Goal: Information Seeking & Learning: Find specific fact

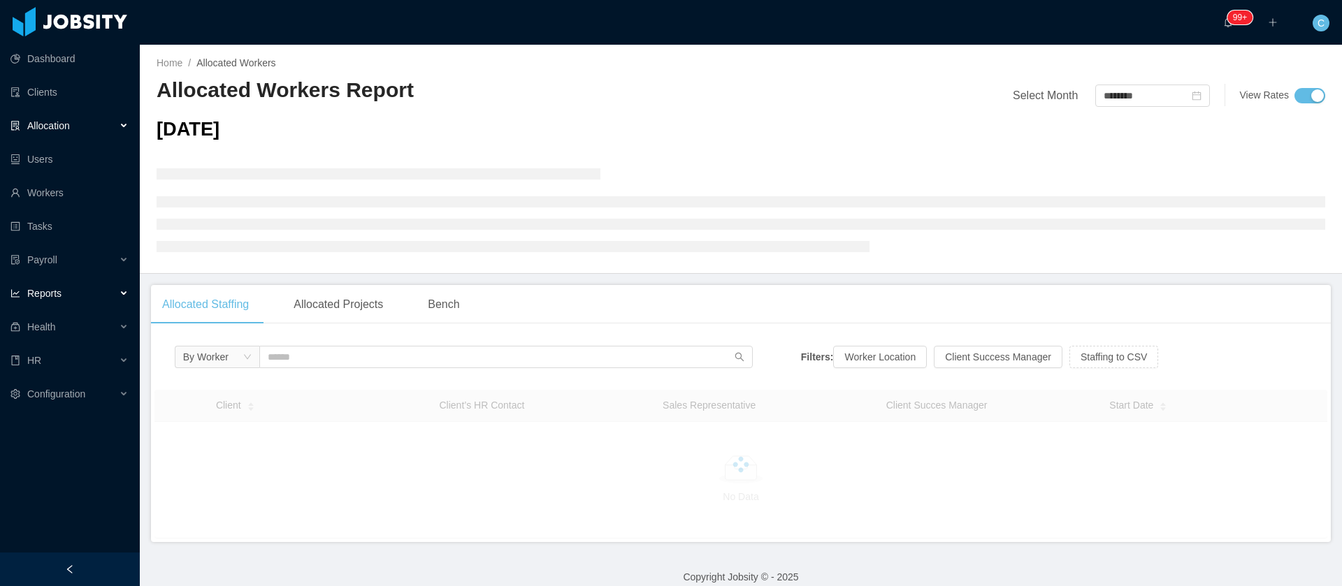
click at [79, 293] on div "Reports" at bounding box center [70, 293] width 140 height 28
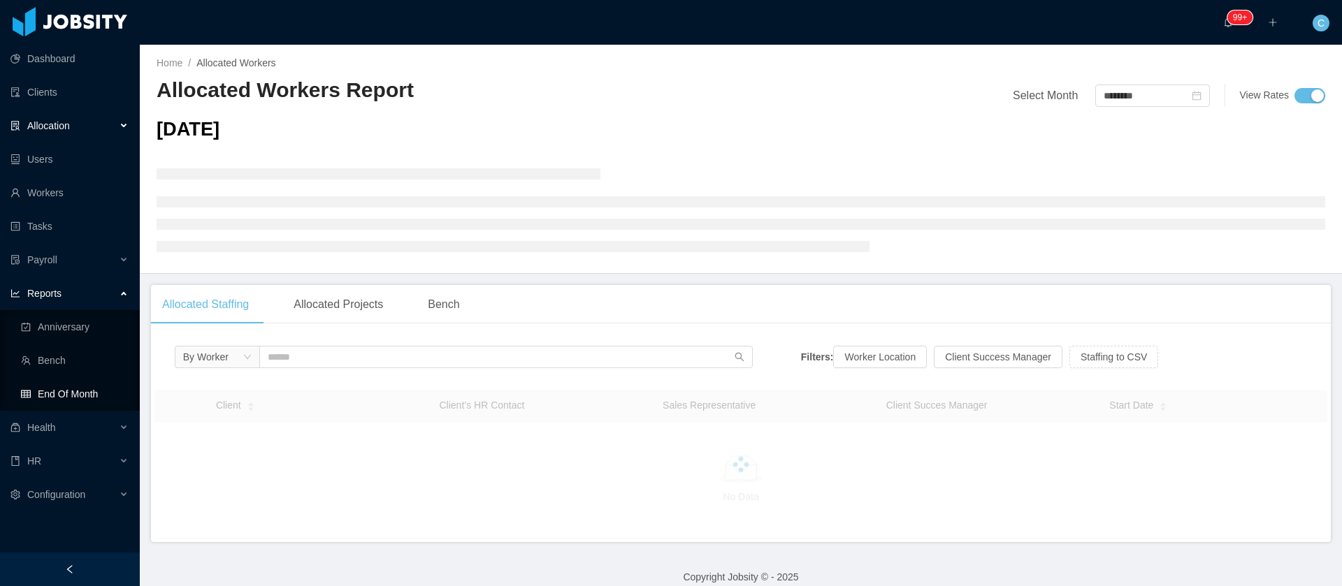
click at [92, 396] on link "End Of Month" at bounding box center [75, 394] width 108 height 28
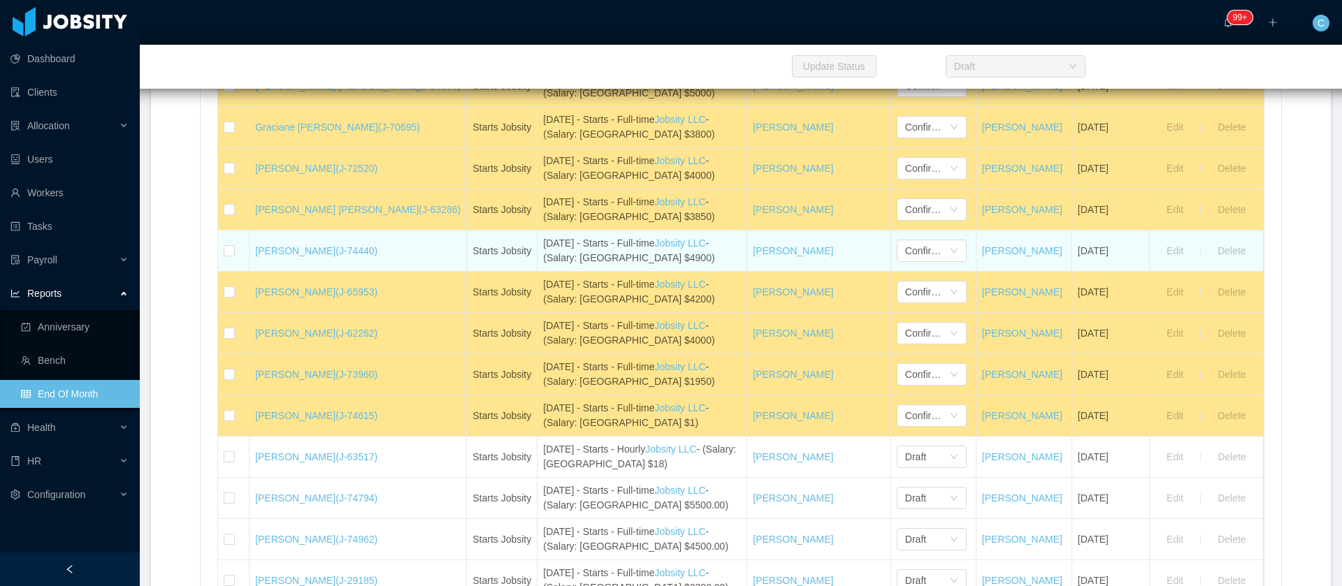
scroll to position [1153, 0]
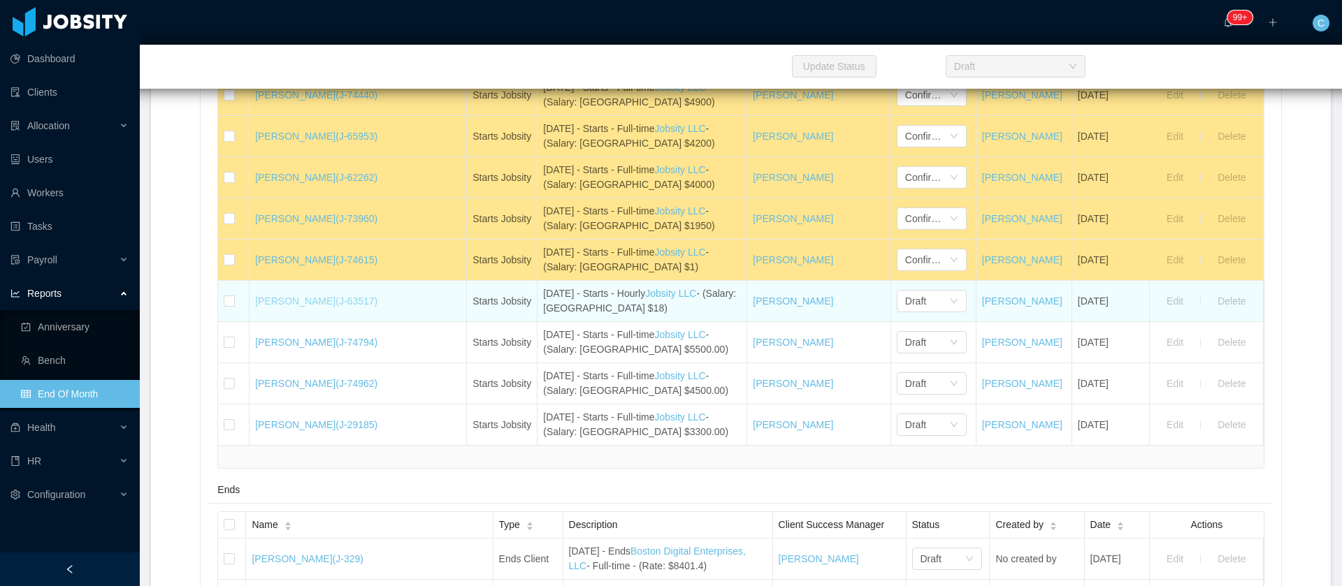
drag, startPoint x: 248, startPoint y: 315, endPoint x: 361, endPoint y: 313, distance: 112.5
click at [361, 313] on td "Arthur Henrique Mendes (J-63517)" at bounding box center [357, 301] width 217 height 41
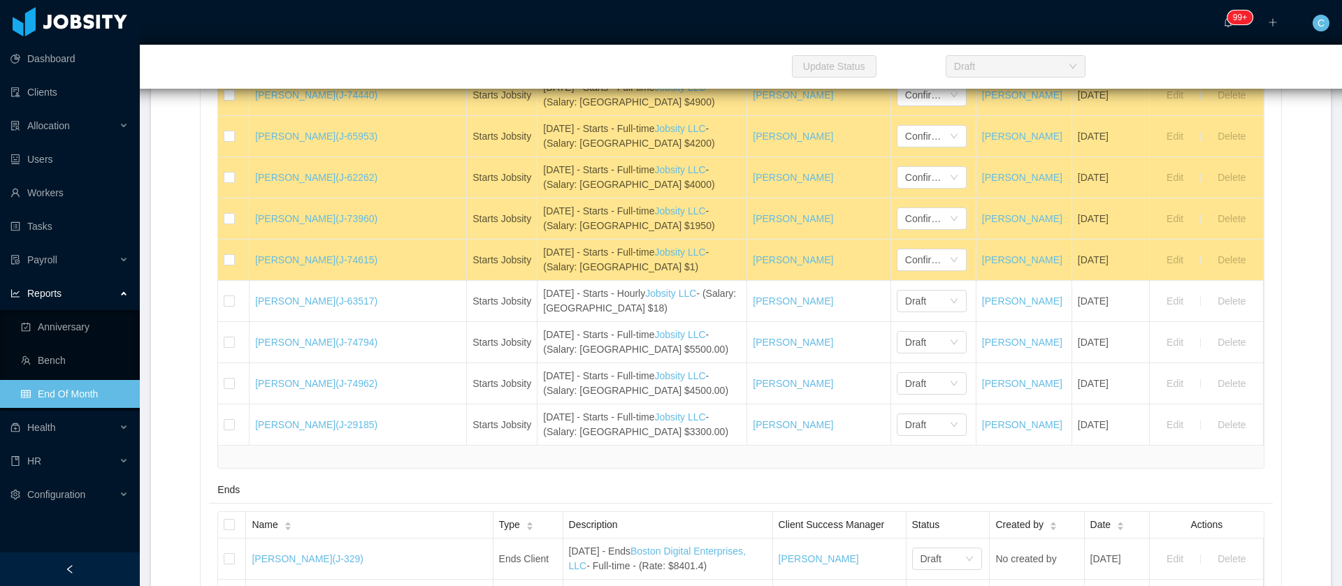
copy link "[PERSON_NAME]"
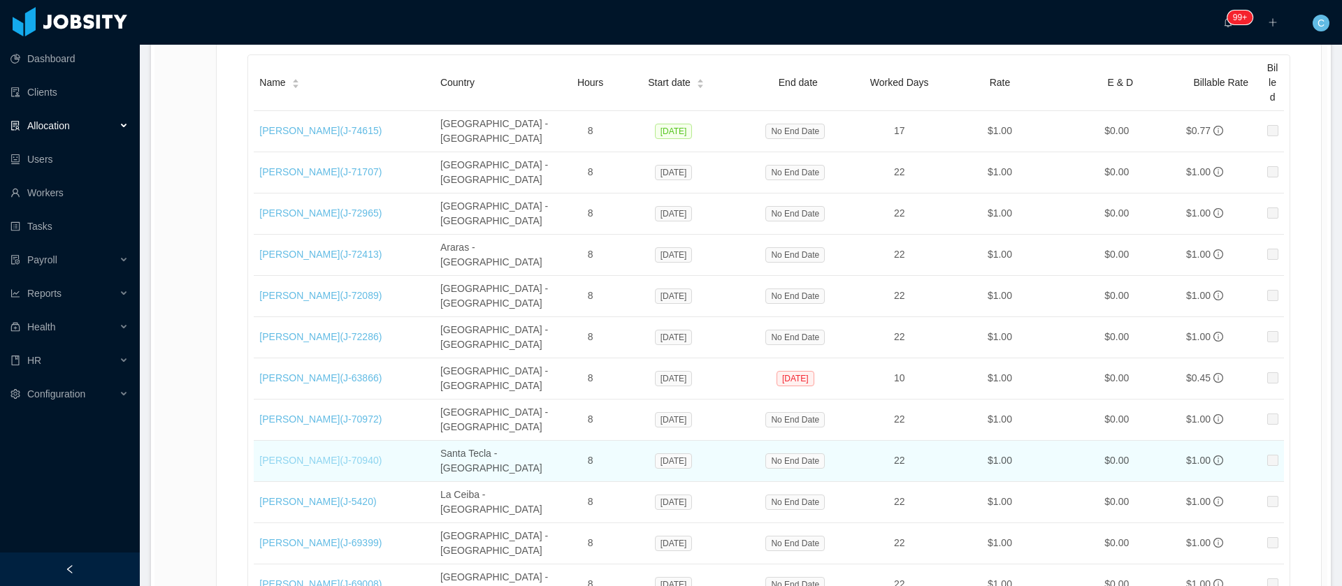
scroll to position [419, 0]
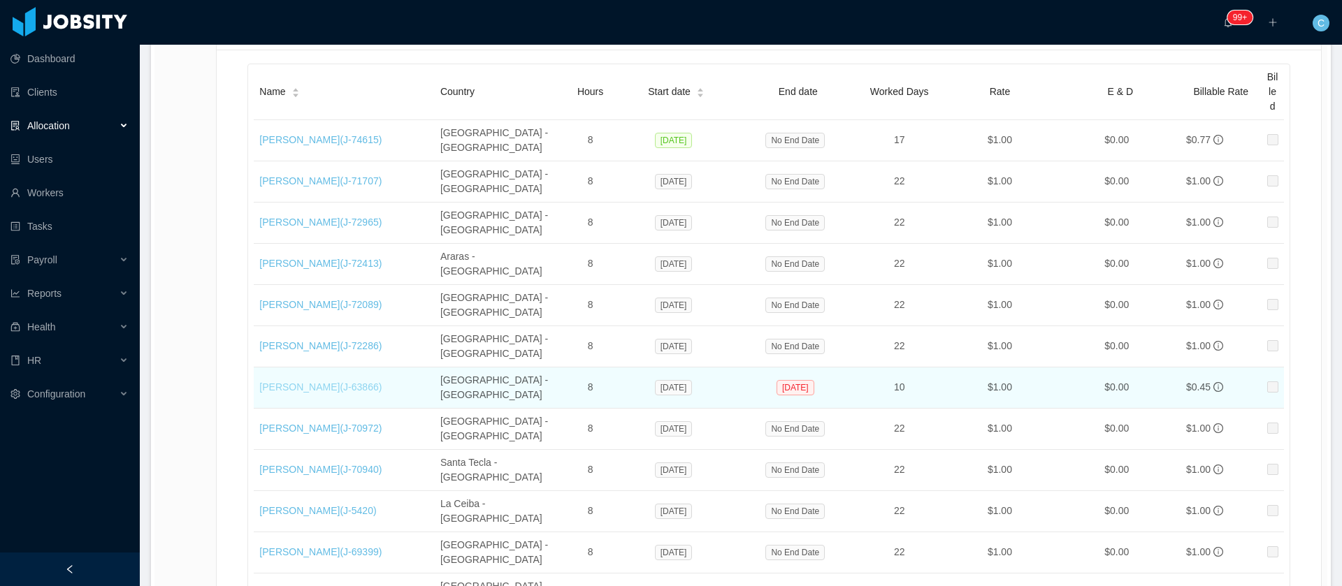
drag, startPoint x: 254, startPoint y: 305, endPoint x: 317, endPoint y: 303, distance: 62.9
click at [317, 368] on td "Nicolas Flores (J- 63866 )" at bounding box center [344, 388] width 181 height 41
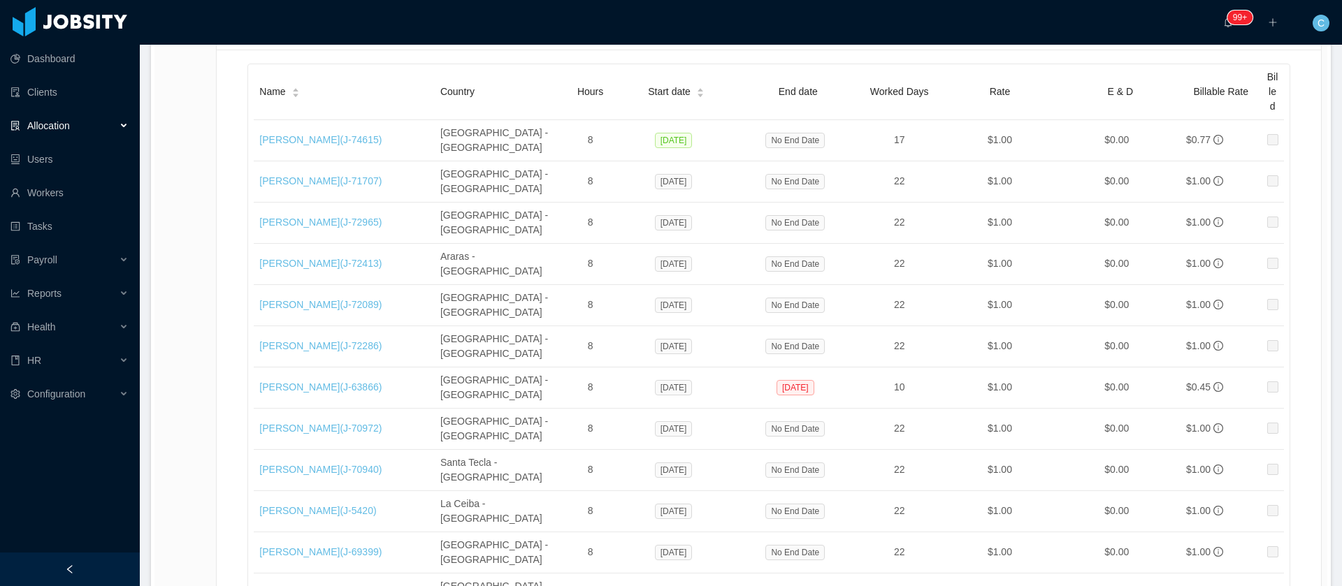
copy link "[PERSON_NAME]"
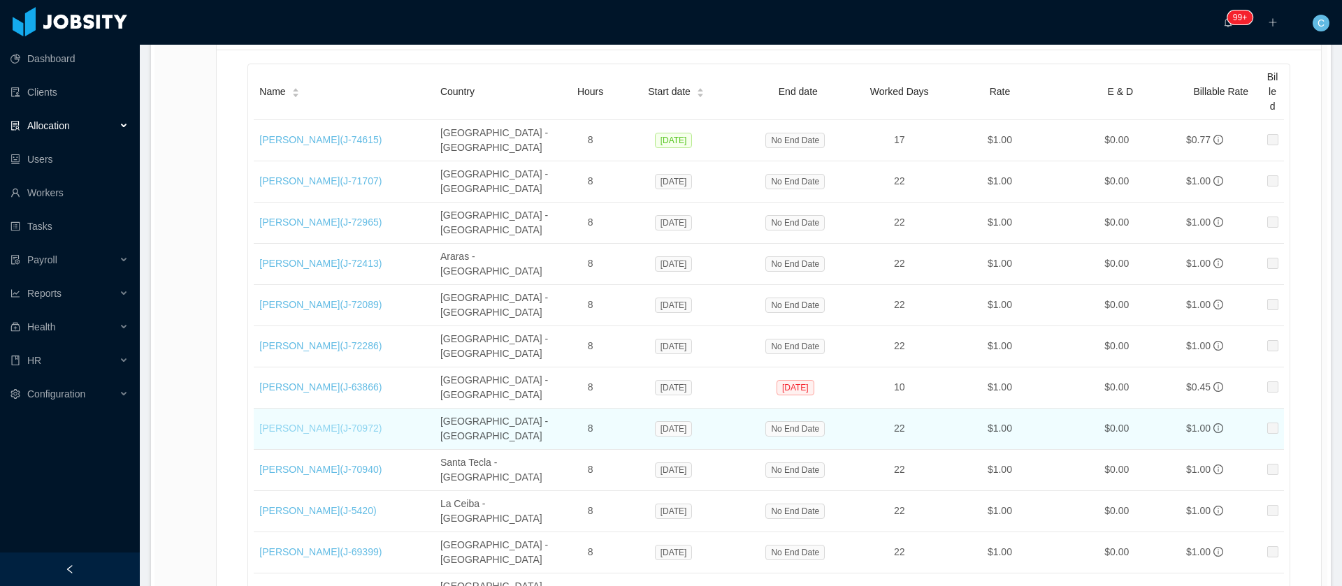
drag, startPoint x: 274, startPoint y: 331, endPoint x: 331, endPoint y: 328, distance: 57.4
click at [331, 409] on td "Valentina Latorre (J- 70972 )" at bounding box center [344, 429] width 181 height 41
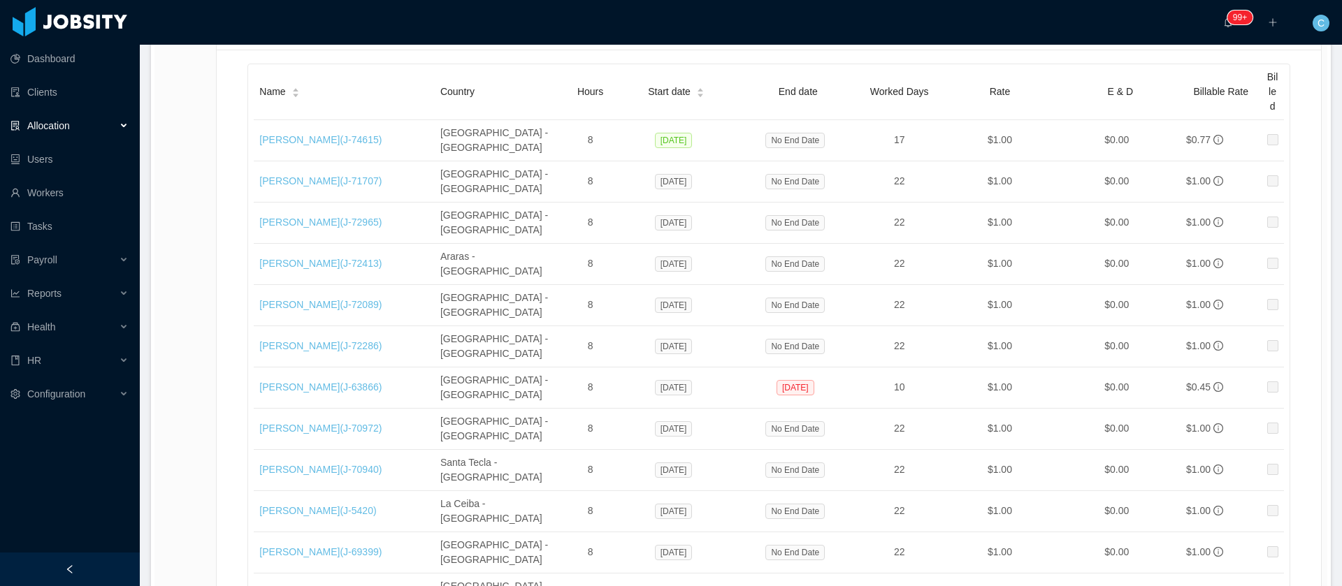
copy link "[PERSON_NAME]"
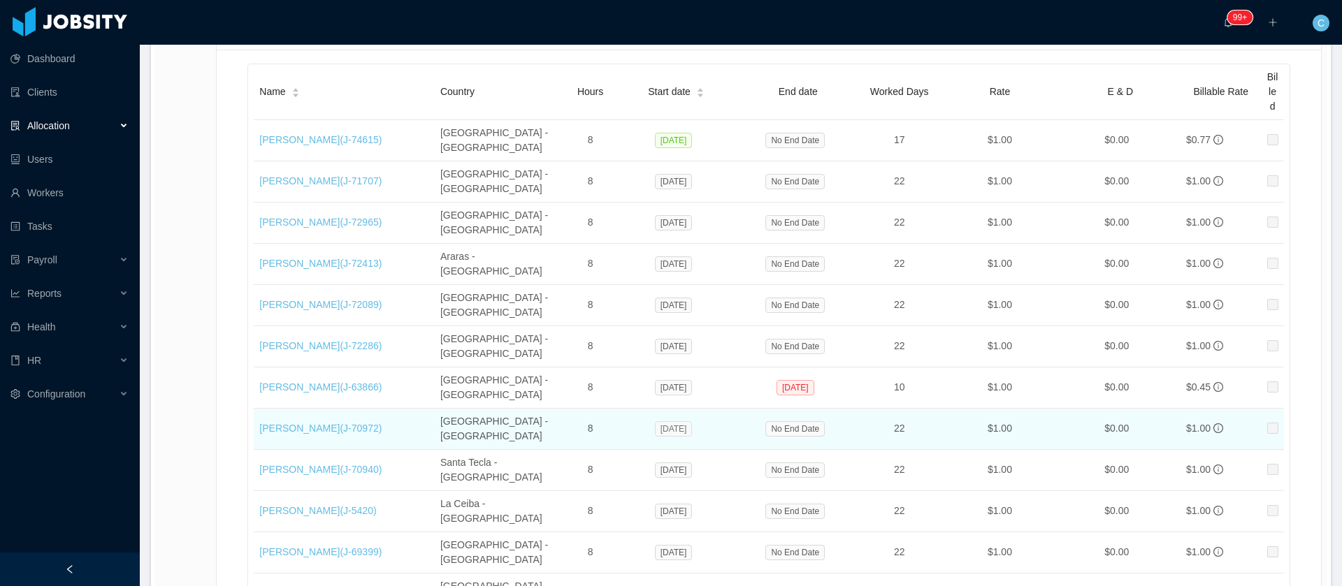
click at [659, 421] on span "Jun 18, 2025" at bounding box center [674, 428] width 38 height 15
click at [659, 421] on span "[DATE]" at bounding box center [674, 428] width 38 height 15
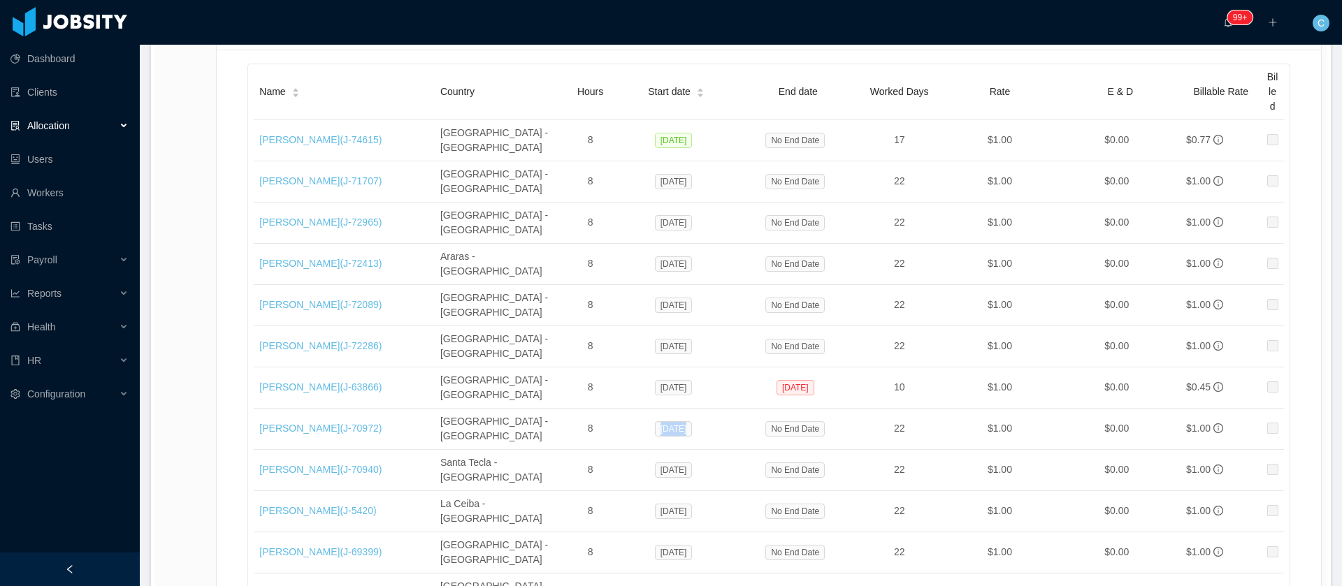
copy span "[DATE]"
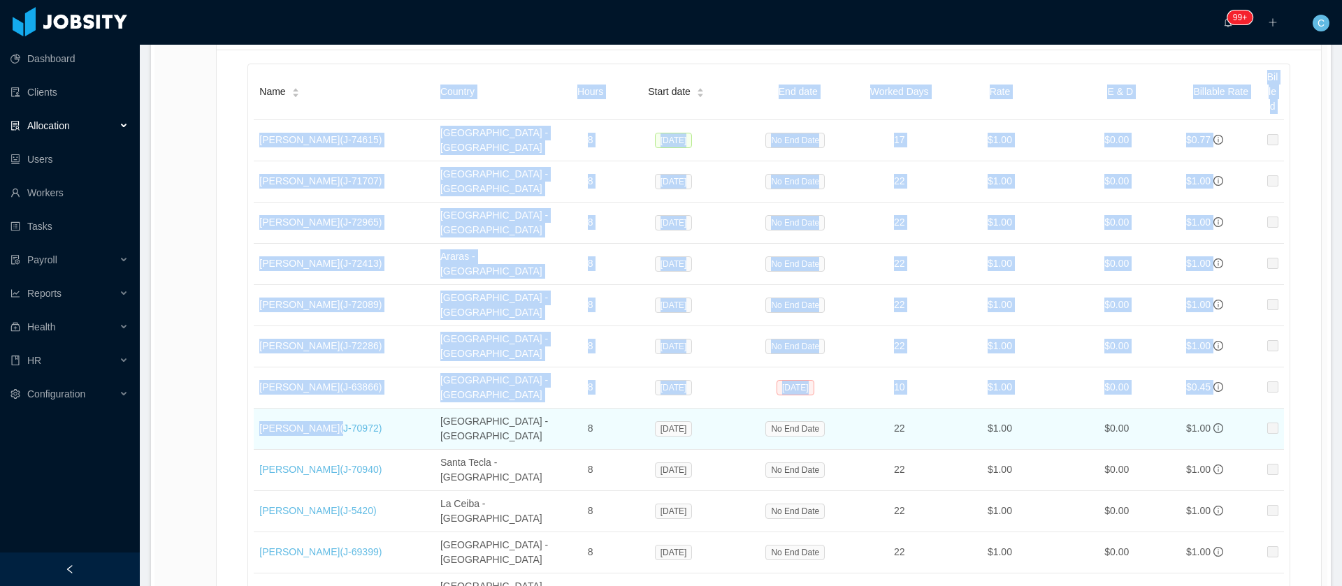
drag, startPoint x: 254, startPoint y: 324, endPoint x: 375, endPoint y: 324, distance: 120.9
click at [377, 409] on td "Valentina Latorre (J- 70972 )" at bounding box center [344, 429] width 181 height 41
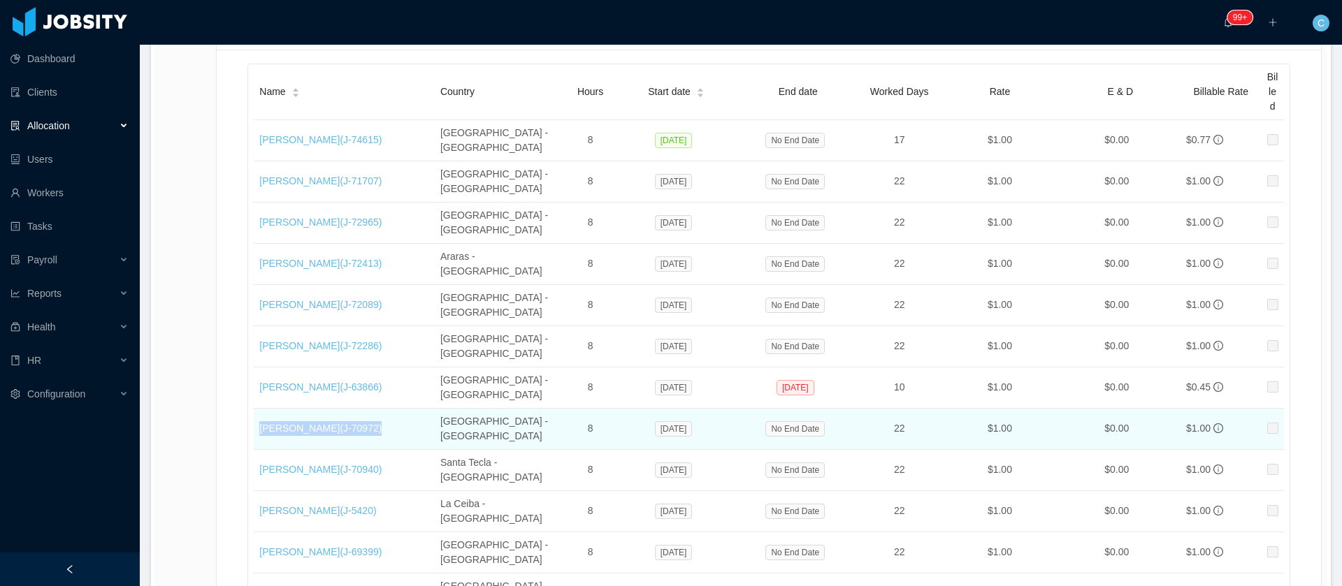
drag, startPoint x: 392, startPoint y: 330, endPoint x: 260, endPoint y: 319, distance: 132.5
click at [260, 409] on td "Valentina Latorre (J- 70972 )" at bounding box center [344, 429] width 181 height 41
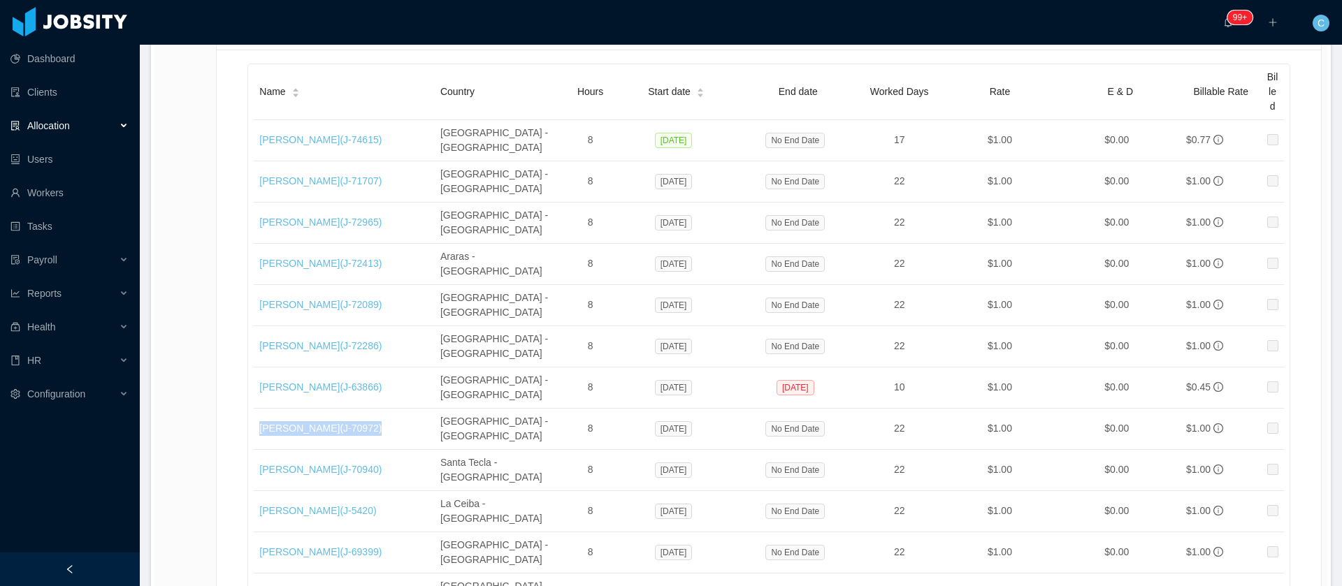
copy link "Valentina Latorre (J- 70972 )"
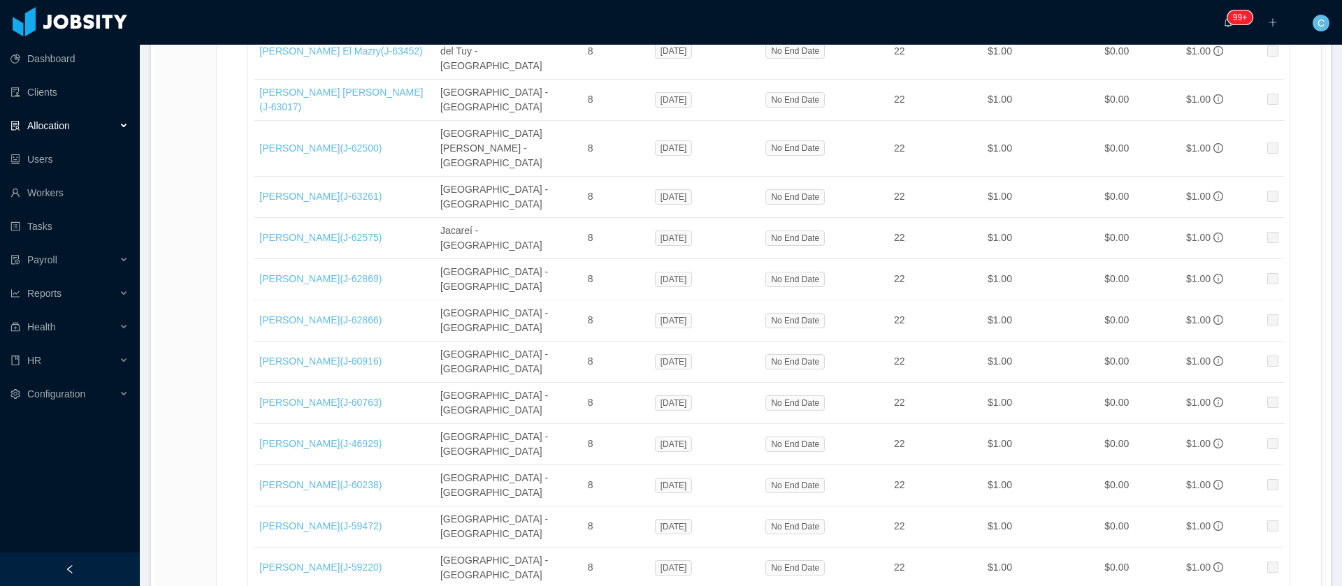
scroll to position [1153, 0]
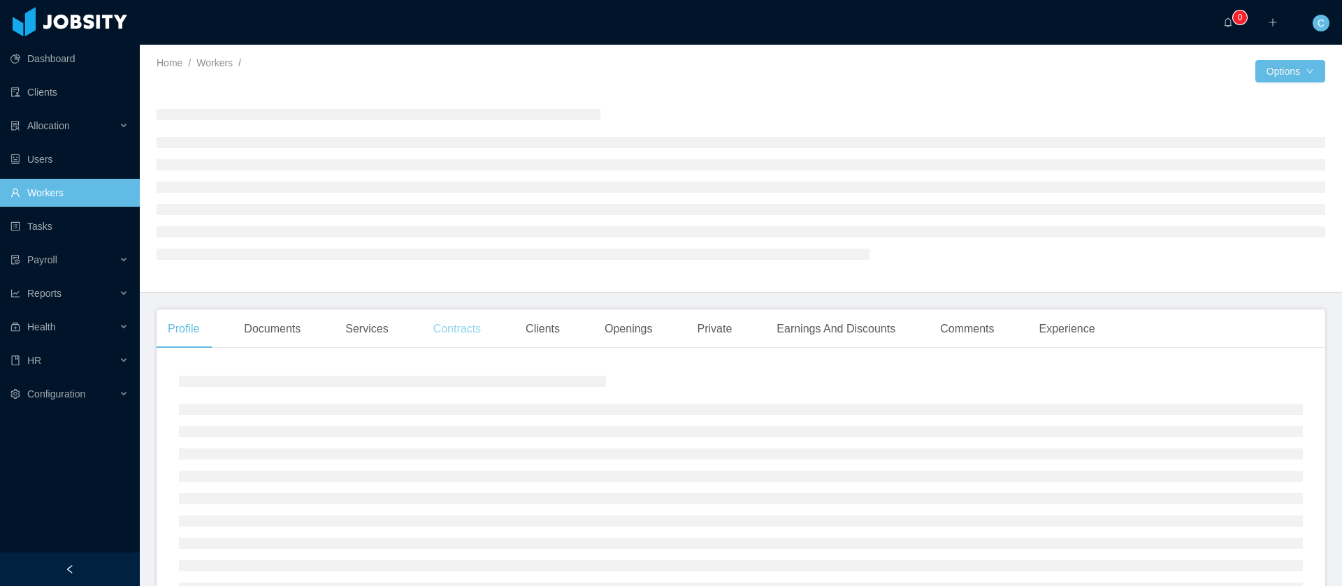
click at [478, 330] on div "Contracts" at bounding box center [457, 329] width 70 height 39
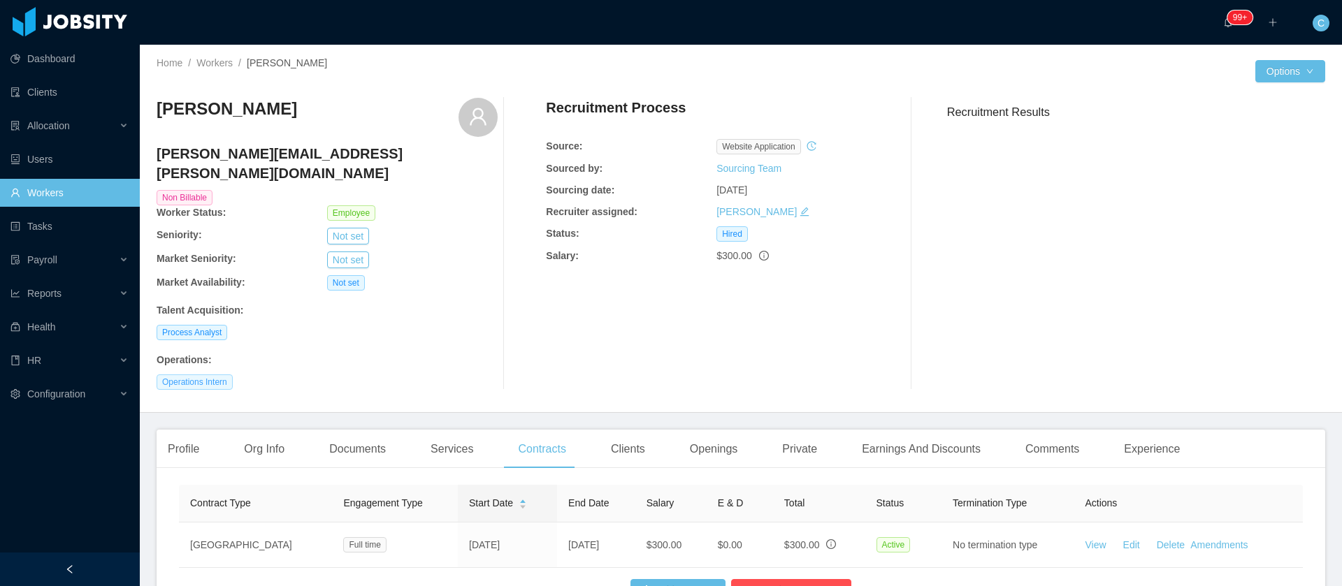
click at [213, 375] on span "Operations Intern" at bounding box center [195, 382] width 76 height 15
copy span "Intern"
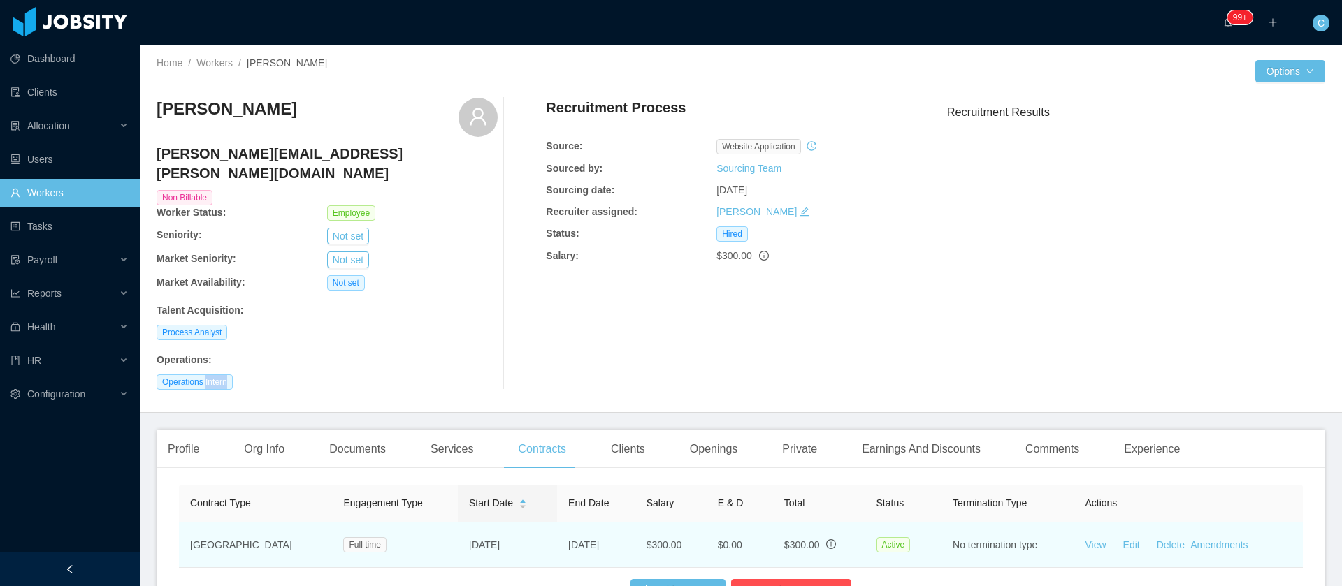
drag, startPoint x: 422, startPoint y: 523, endPoint x: 481, endPoint y: 519, distance: 58.8
click at [481, 523] on td "Jun 23rd, 2025" at bounding box center [507, 545] width 99 height 45
copy td "Jun 23rd, 2025"
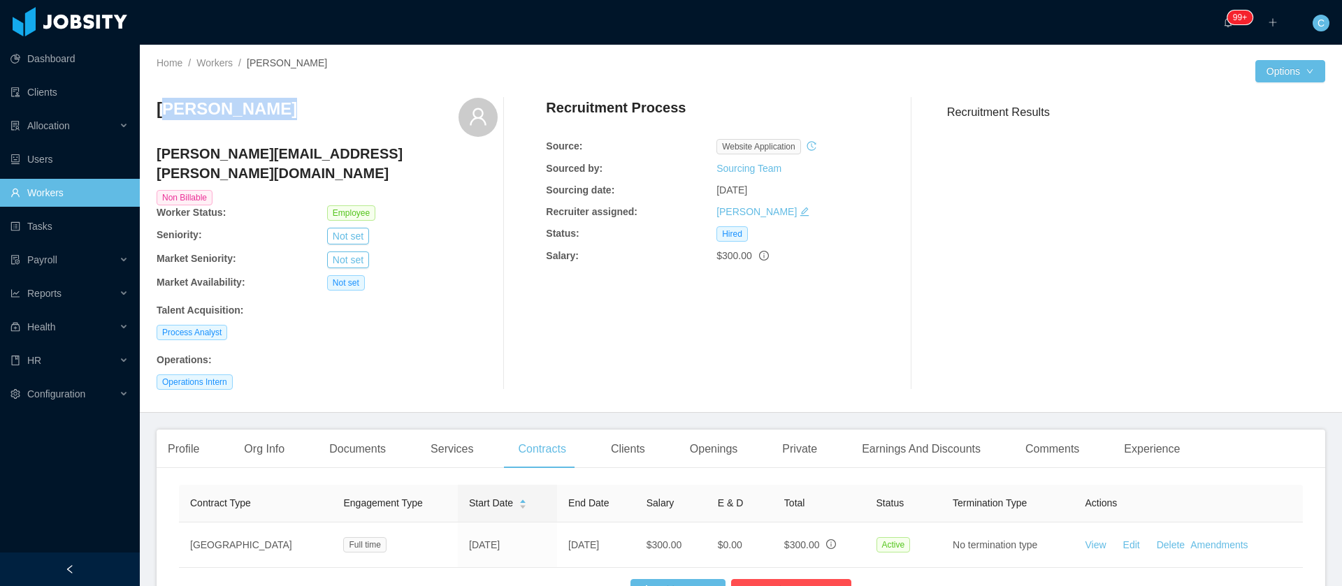
drag, startPoint x: 240, startPoint y: 108, endPoint x: 171, endPoint y: 117, distance: 69.1
click at [171, 117] on h3 "[PERSON_NAME]" at bounding box center [227, 109] width 140 height 22
click at [289, 119] on div "[PERSON_NAME]" at bounding box center [327, 117] width 341 height 39
drag, startPoint x: 294, startPoint y: 115, endPoint x: 154, endPoint y: 126, distance: 140.9
click at [154, 126] on div "Home / Workers / Nicolas Flores / Options Nicolas Flores nicolas.flores@jobsity…" at bounding box center [741, 229] width 1202 height 368
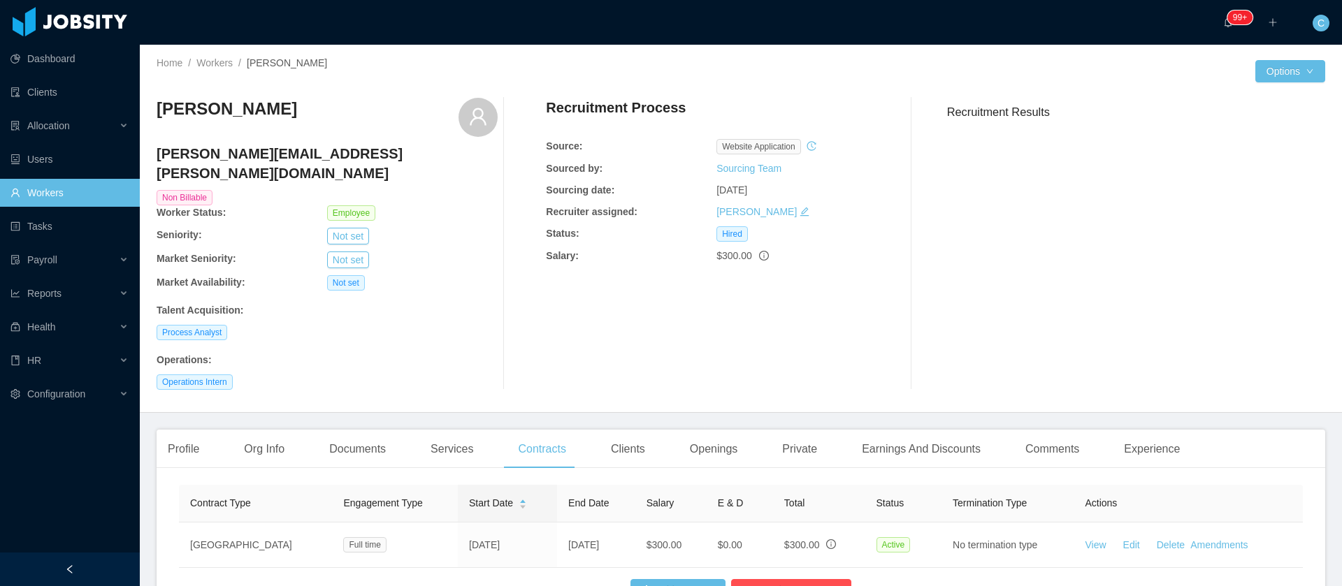
copy h3 "[PERSON_NAME]"
click at [195, 430] on div "Profile" at bounding box center [184, 449] width 54 height 39
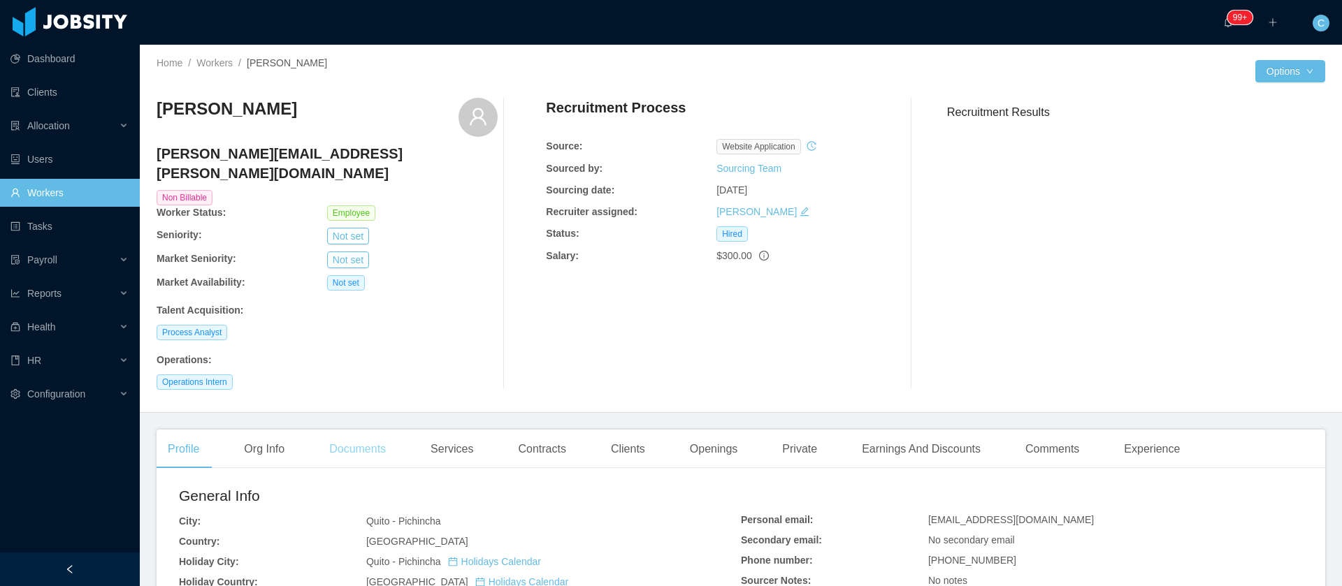
click at [381, 435] on div "Documents" at bounding box center [357, 449] width 79 height 39
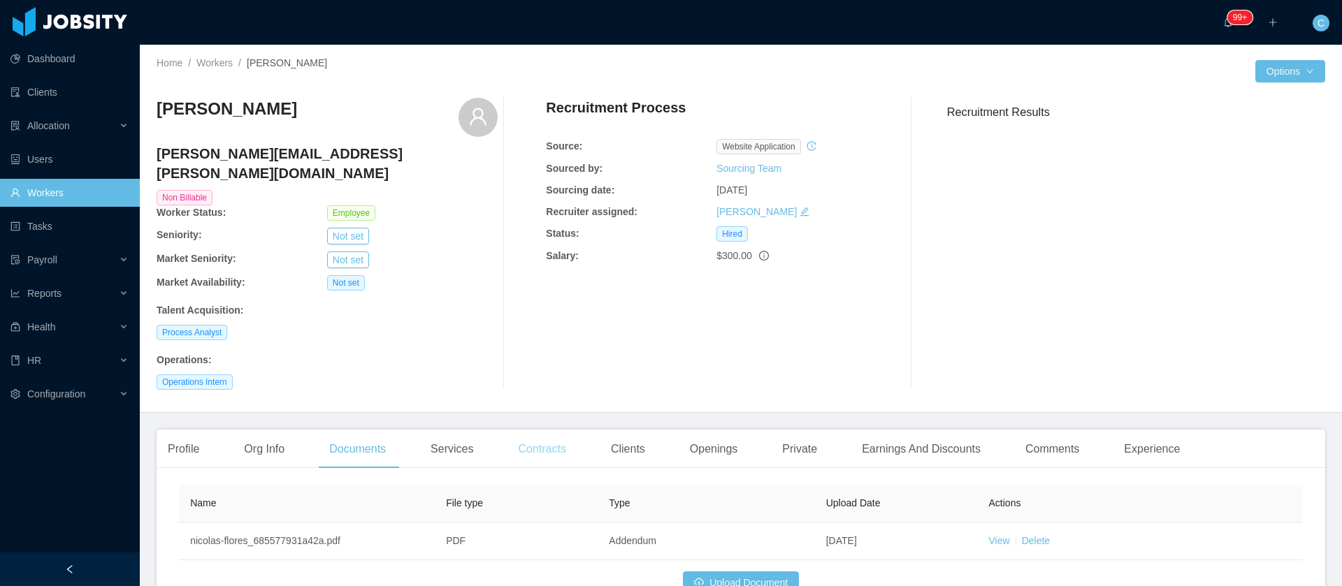
click at [521, 437] on div "Contracts" at bounding box center [542, 449] width 70 height 39
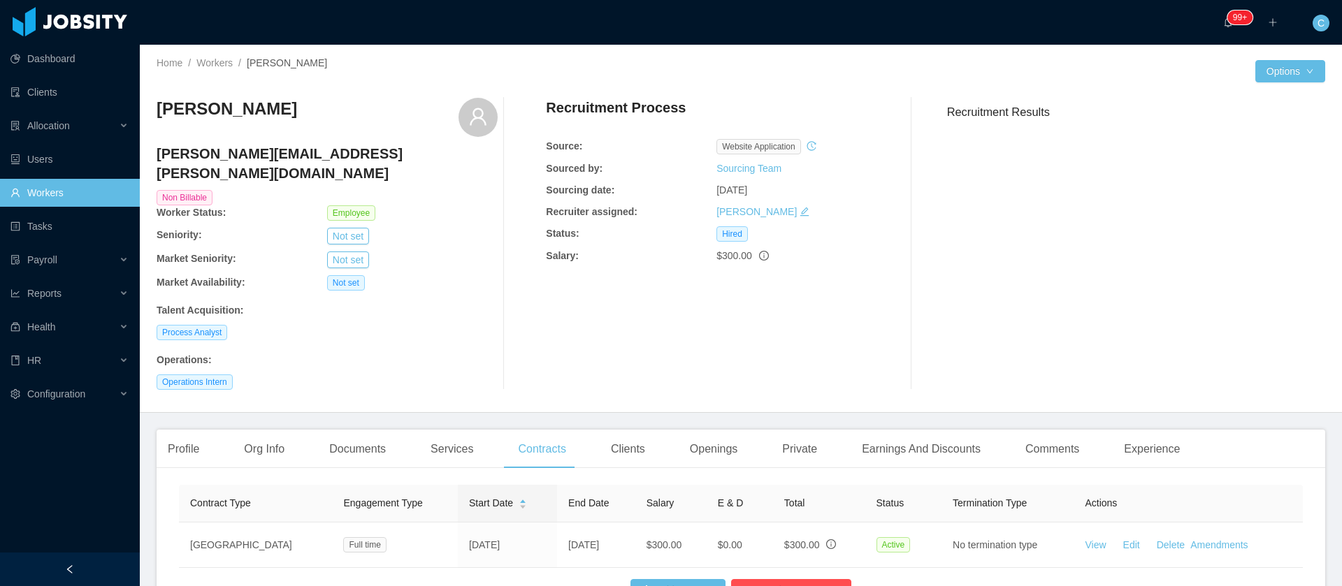
scroll to position [99, 0]
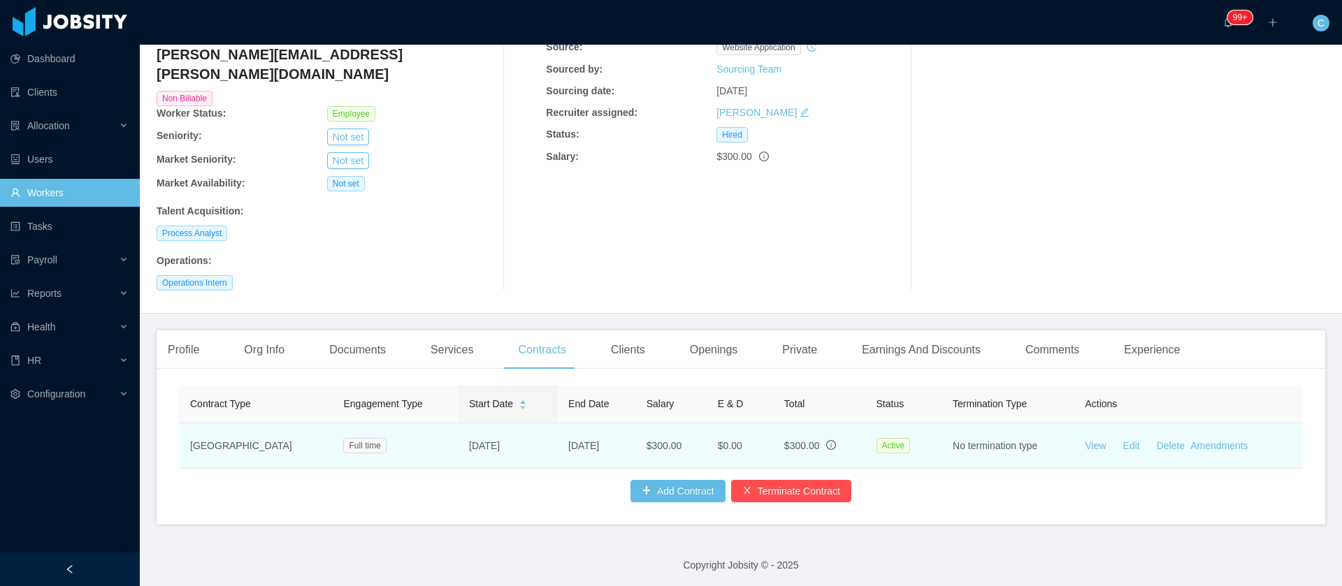
drag, startPoint x: 495, startPoint y: 428, endPoint x: 403, endPoint y: 430, distance: 92.3
click at [408, 427] on tr "USA Full time Jun 23rd, 2025 Sep 12th, 2025 $300.00 $0.00 $300.00 Active No ter…" at bounding box center [741, 445] width 1124 height 45
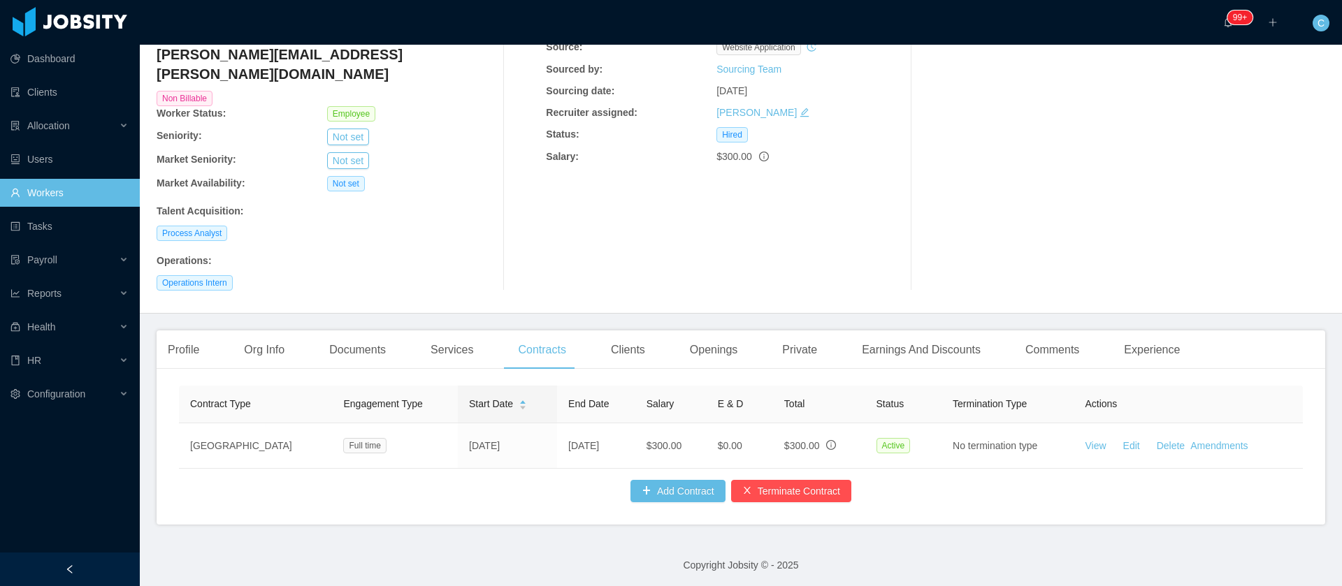
copy tr "Jun 23rd, 2025"
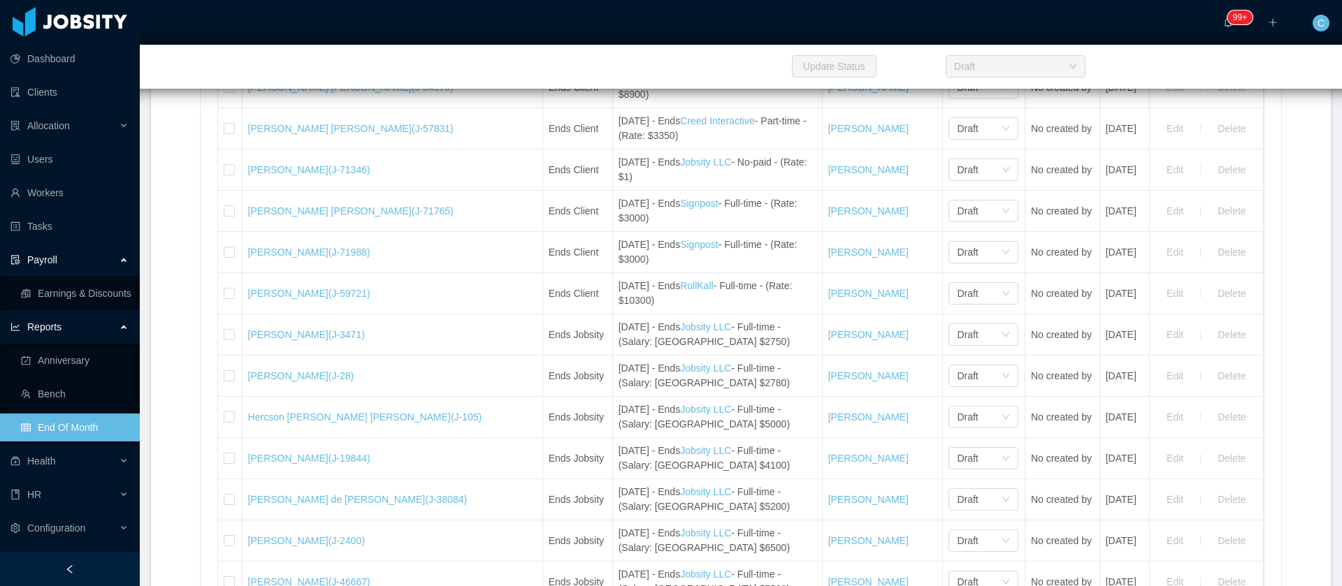
scroll to position [4560, 0]
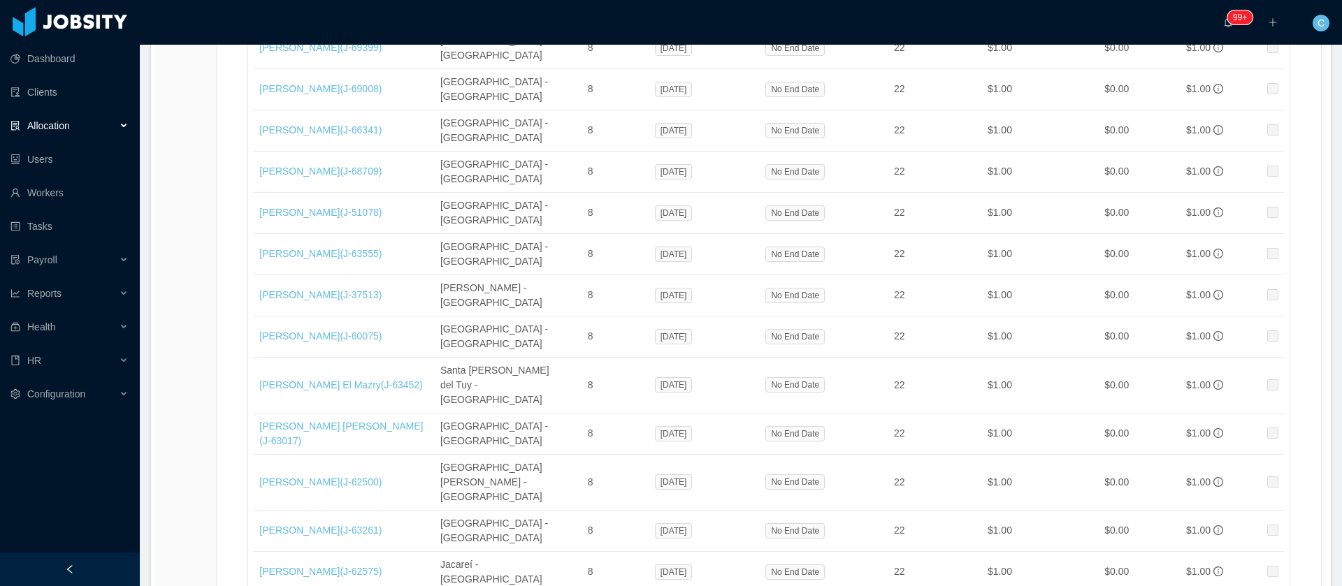
scroll to position [838, 0]
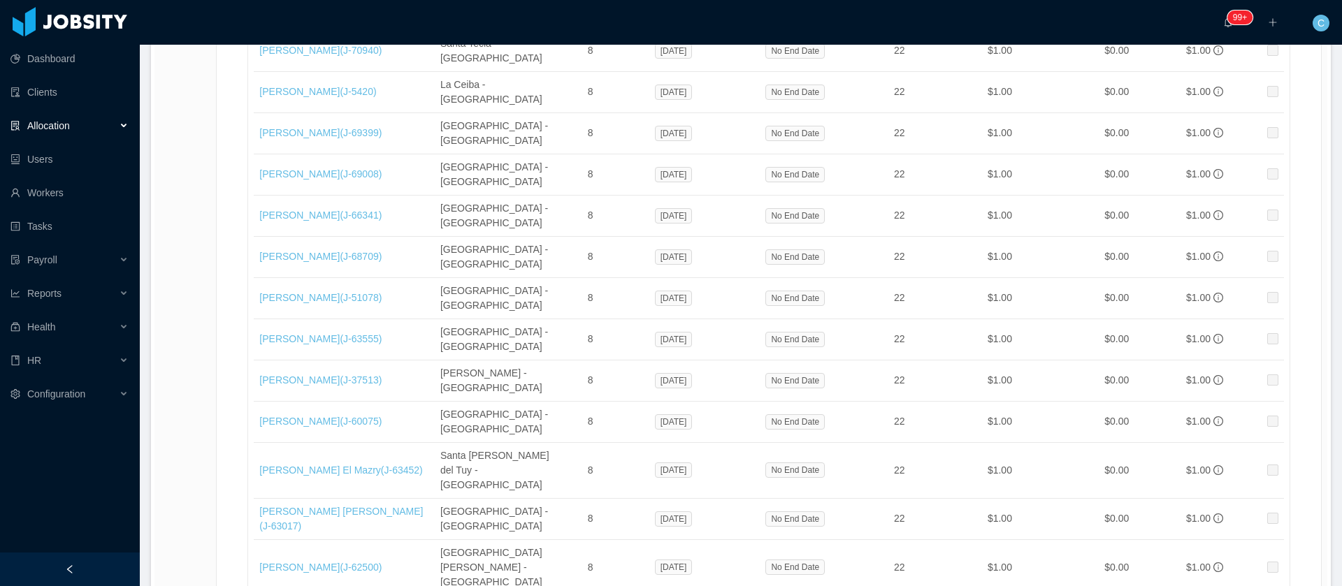
click at [92, 129] on div "Allocation" at bounding box center [70, 126] width 140 height 28
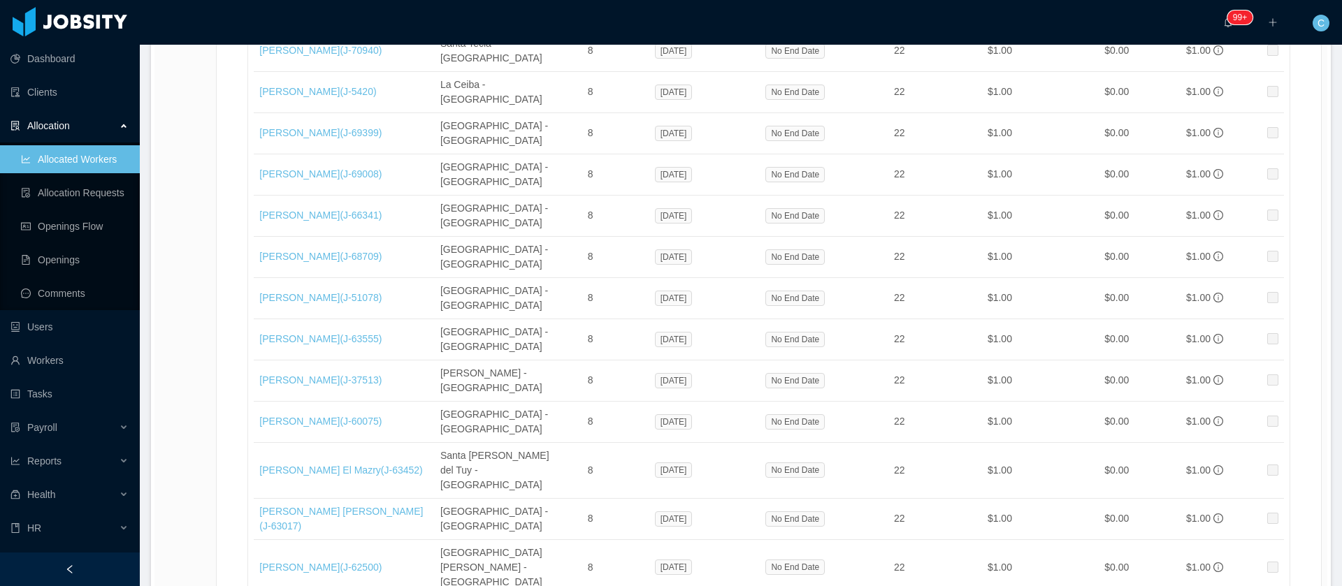
click at [81, 165] on link "Allocated Workers" at bounding box center [75, 159] width 108 height 28
click at [85, 131] on div "Allocation" at bounding box center [70, 126] width 140 height 28
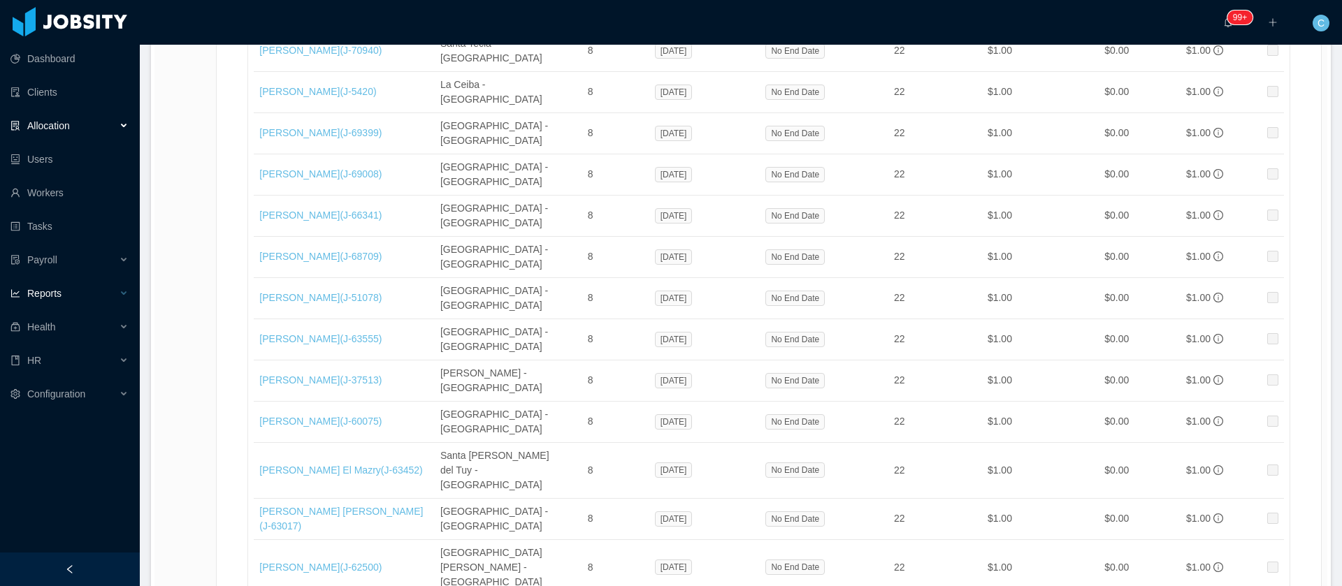
click at [61, 304] on div "Reports" at bounding box center [70, 293] width 140 height 28
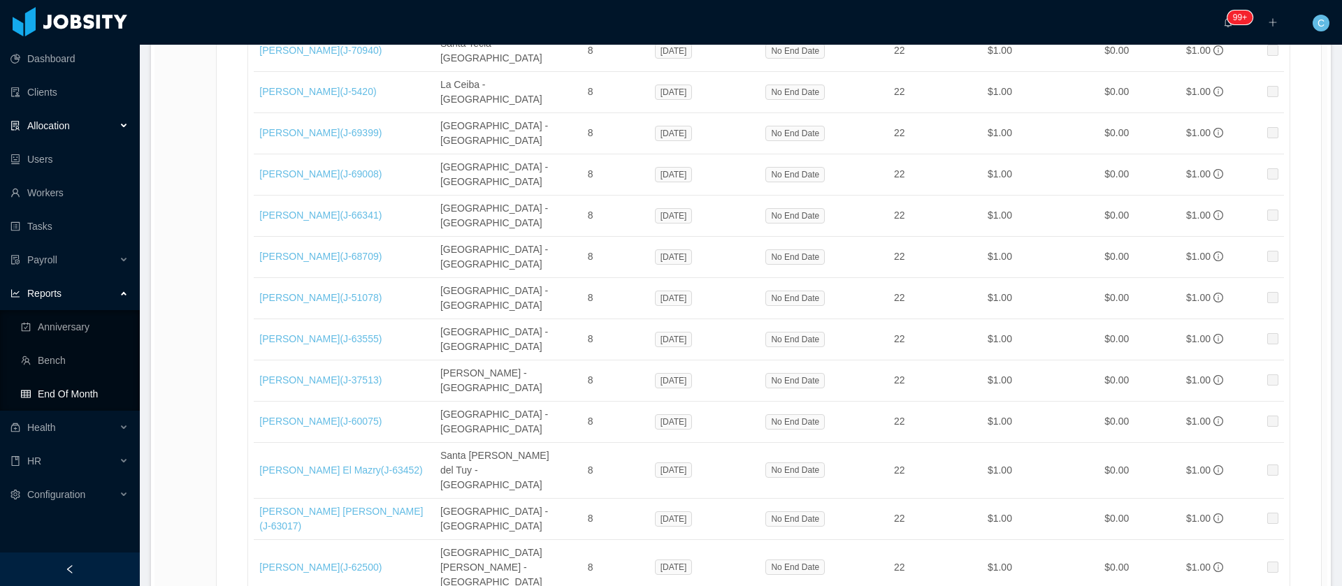
click at [74, 389] on link "End Of Month" at bounding box center [75, 394] width 108 height 28
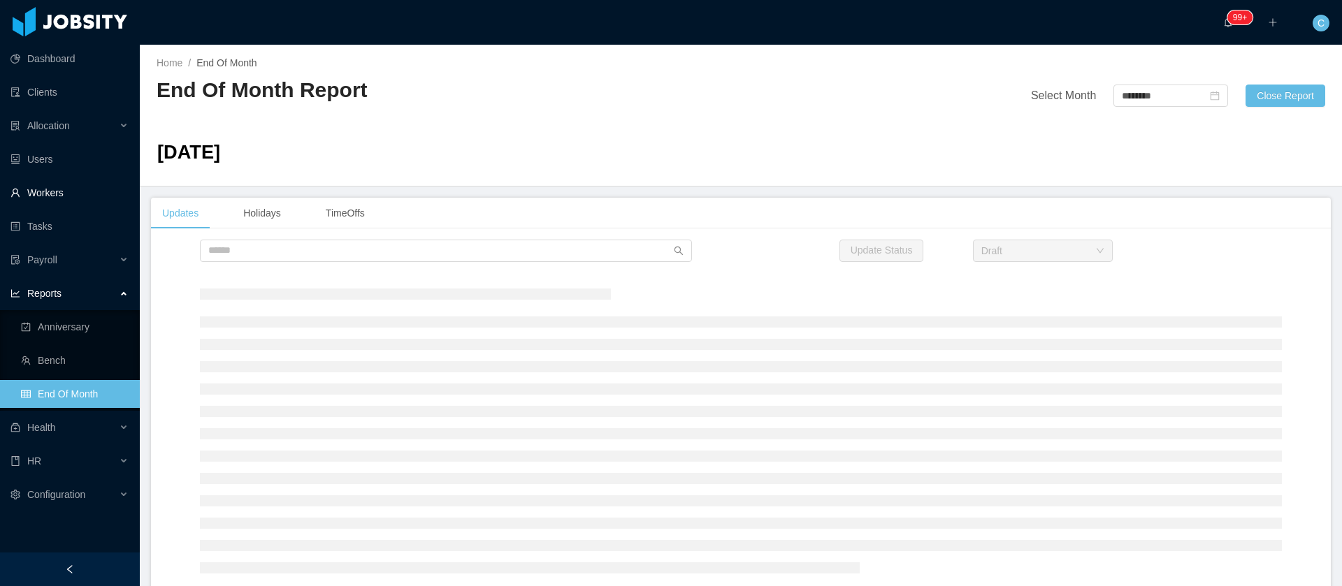
click at [58, 189] on link "Workers" at bounding box center [69, 193] width 118 height 28
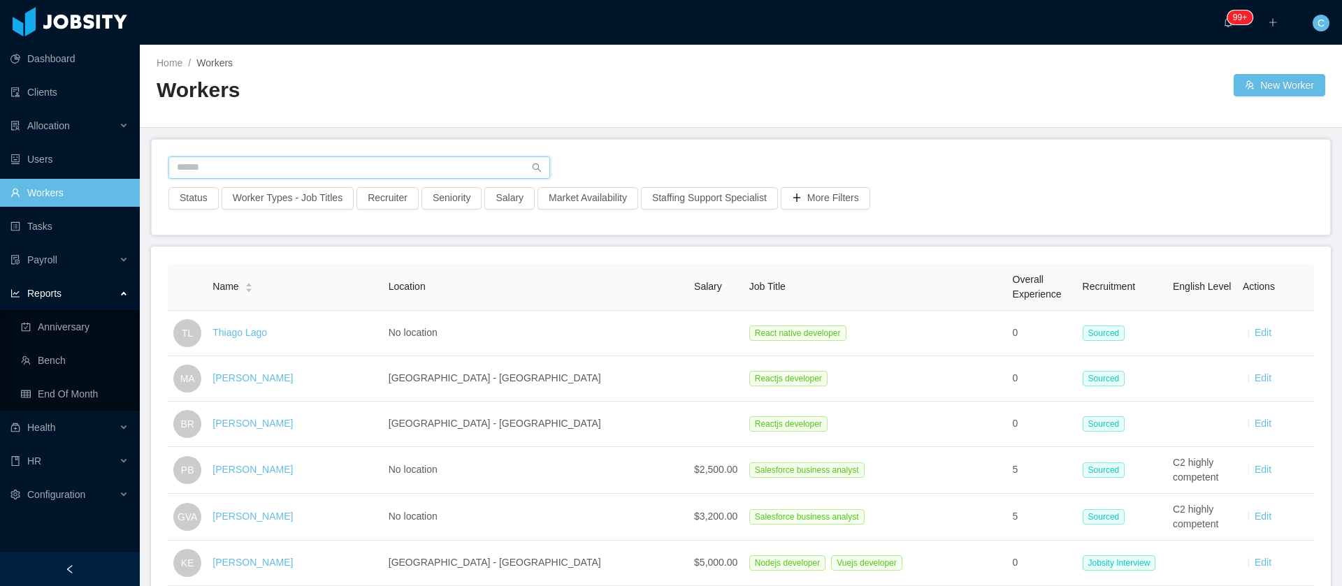
click at [315, 175] on input "text" at bounding box center [358, 168] width 381 height 22
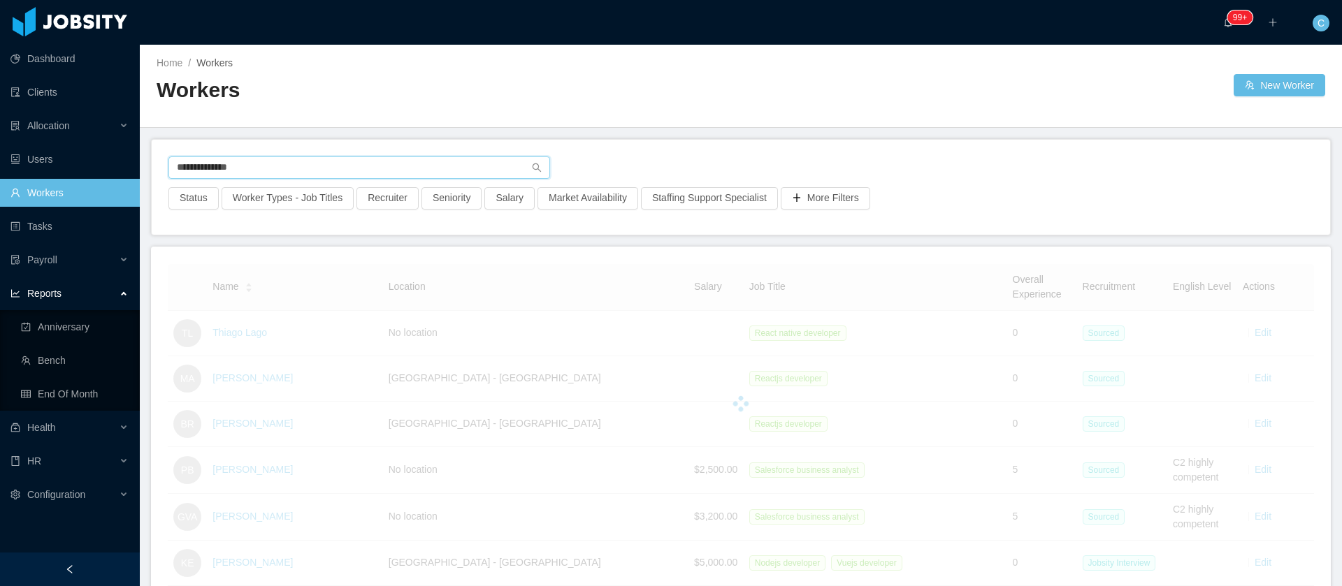
type input "**********"
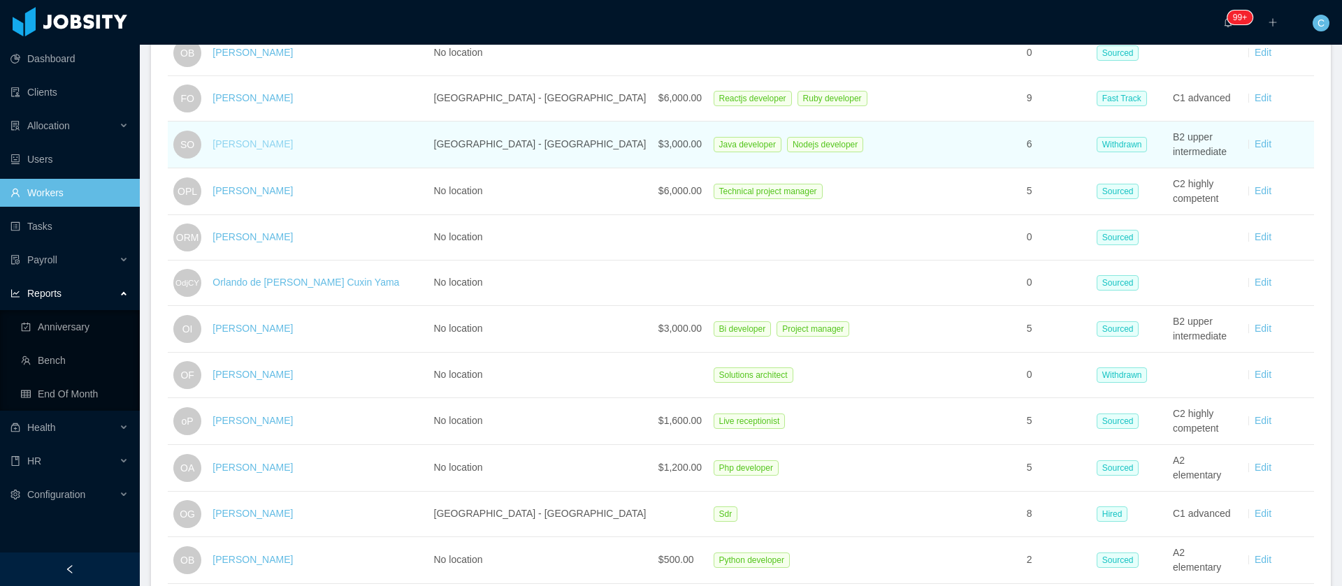
scroll to position [419, 0]
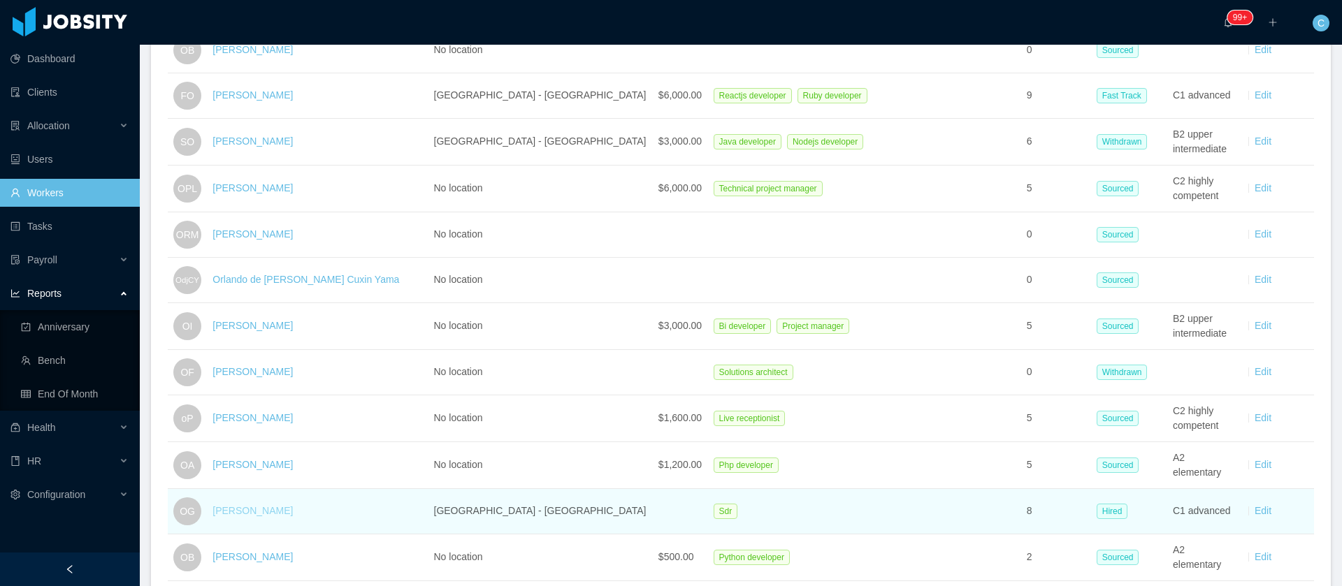
click at [270, 511] on link "[PERSON_NAME]" at bounding box center [252, 510] width 80 height 11
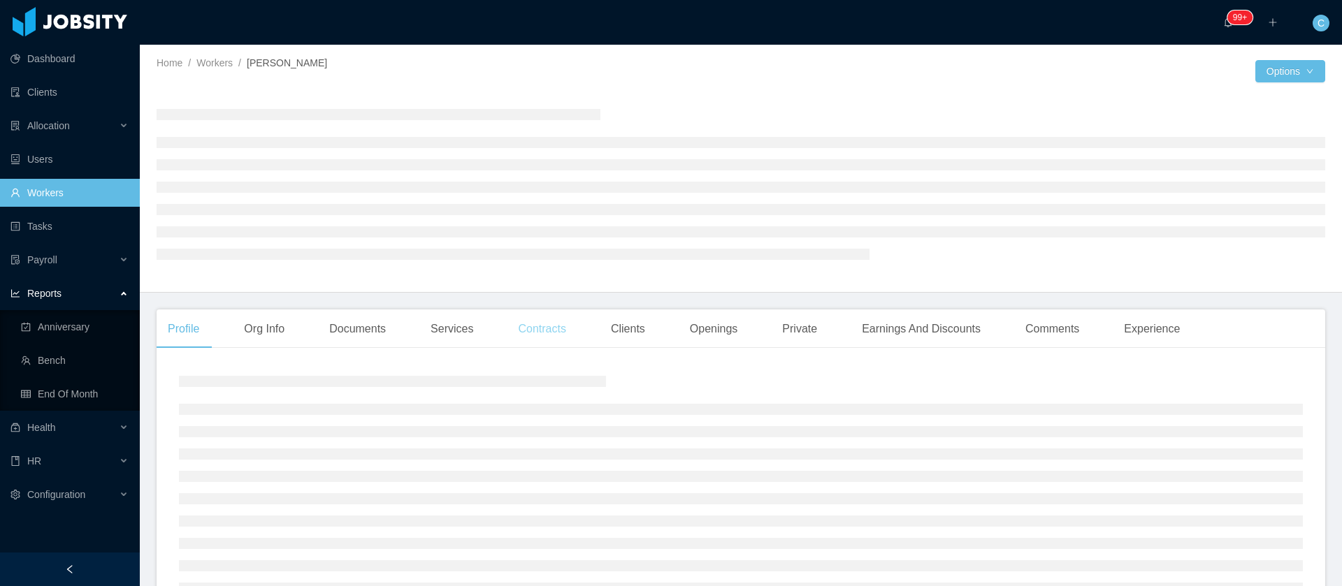
click at [523, 333] on div "Contracts" at bounding box center [542, 329] width 70 height 39
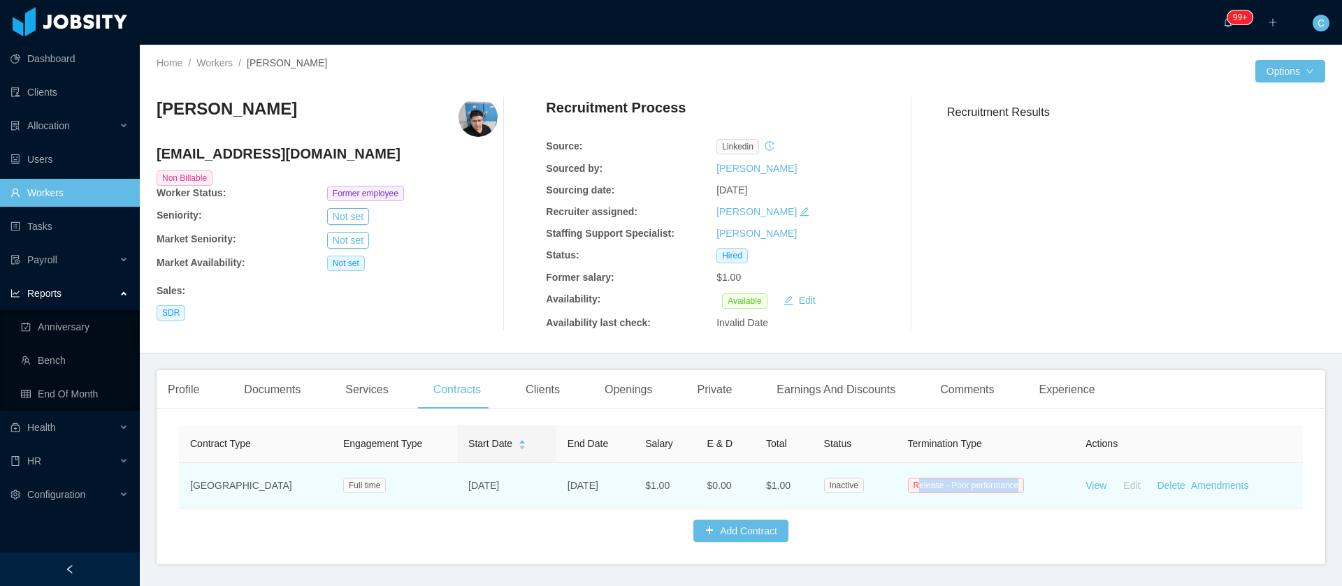
drag, startPoint x: 1005, startPoint y: 486, endPoint x: 902, endPoint y: 490, distance: 103.5
click at [908, 490] on span "Release - Poor performance" at bounding box center [966, 485] width 117 height 15
drag, startPoint x: 898, startPoint y: 487, endPoint x: 1001, endPoint y: 490, distance: 102.8
click at [1001, 490] on span "Release - Poor performance" at bounding box center [966, 485] width 117 height 15
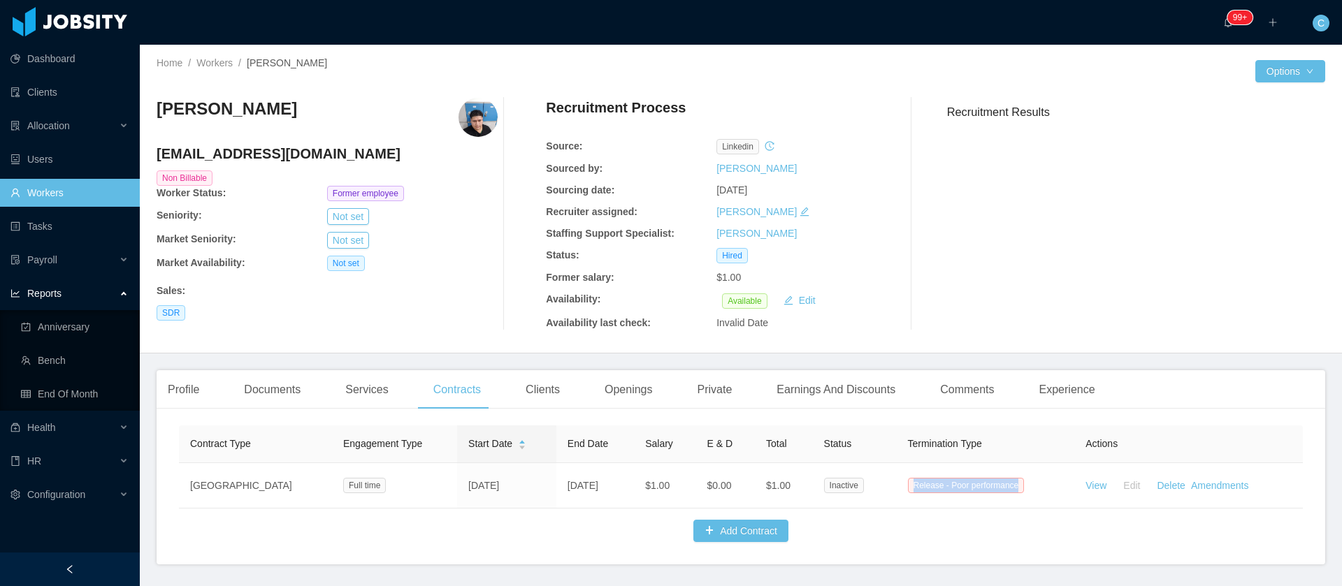
copy span "Release - Poor performance"
